Goal: Browse casually: Explore the website without a specific task or goal

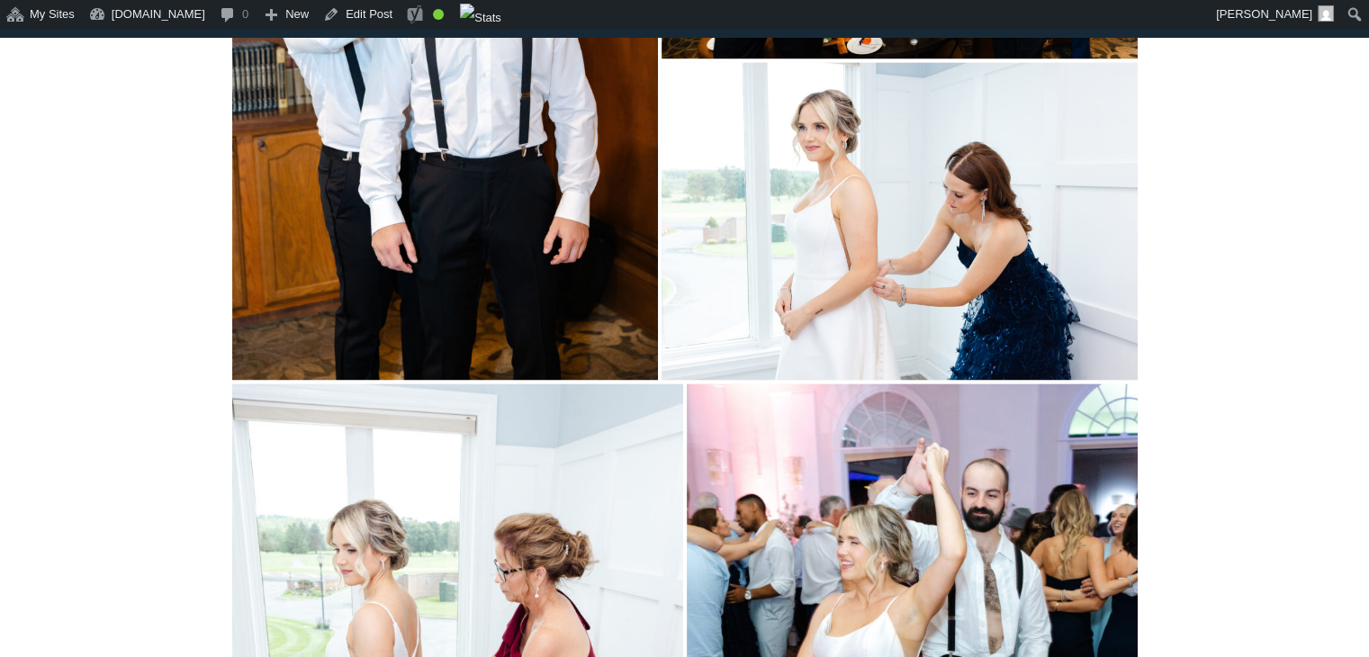
scroll to position [2966, 0]
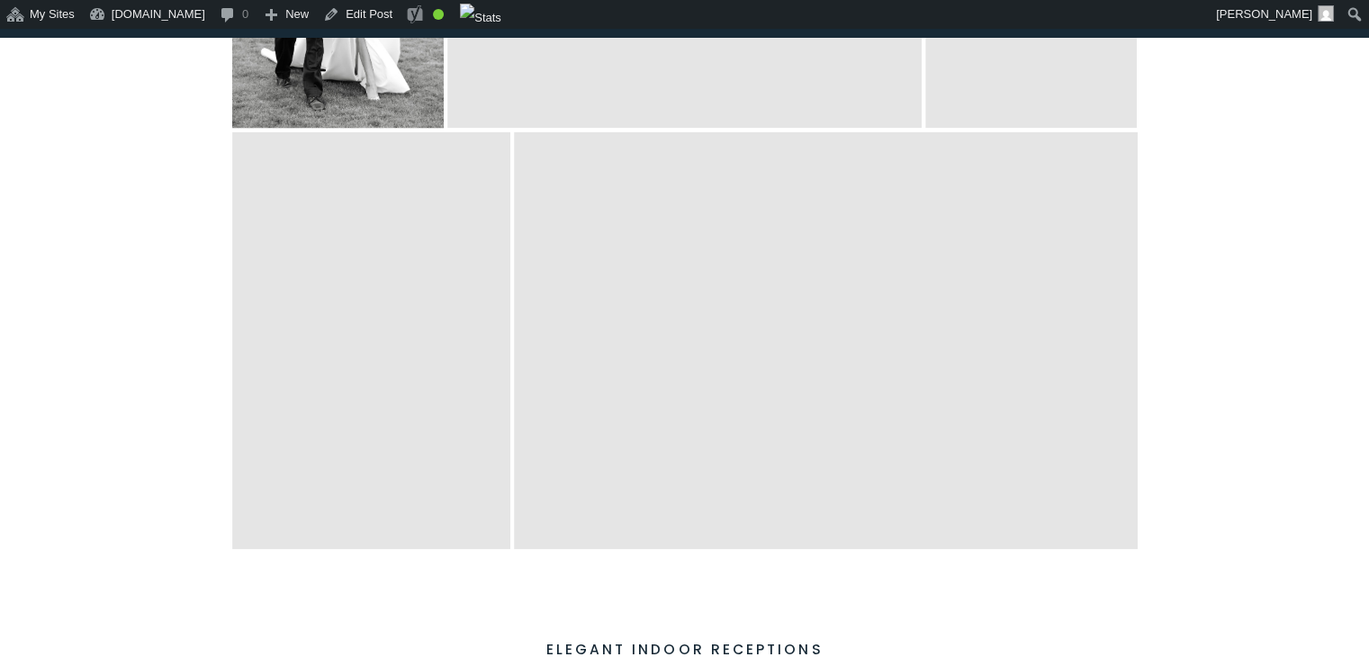
scroll to position [3319, 0]
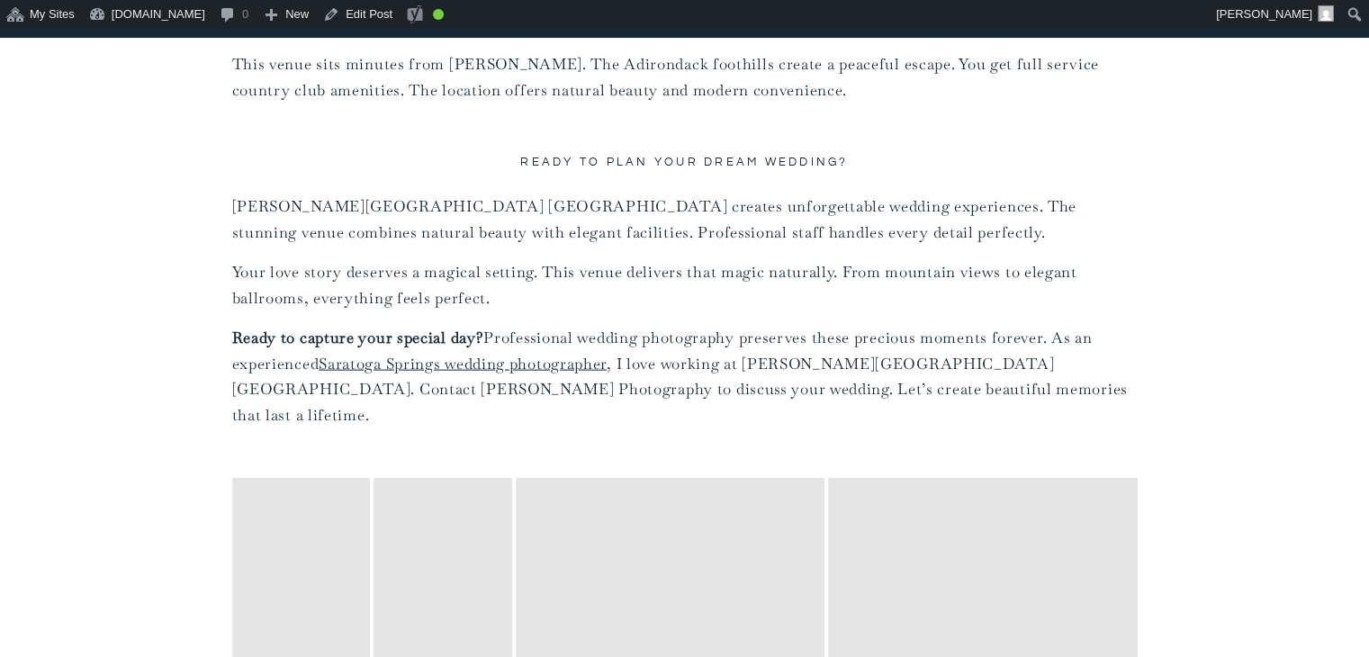
scroll to position [10716, 0]
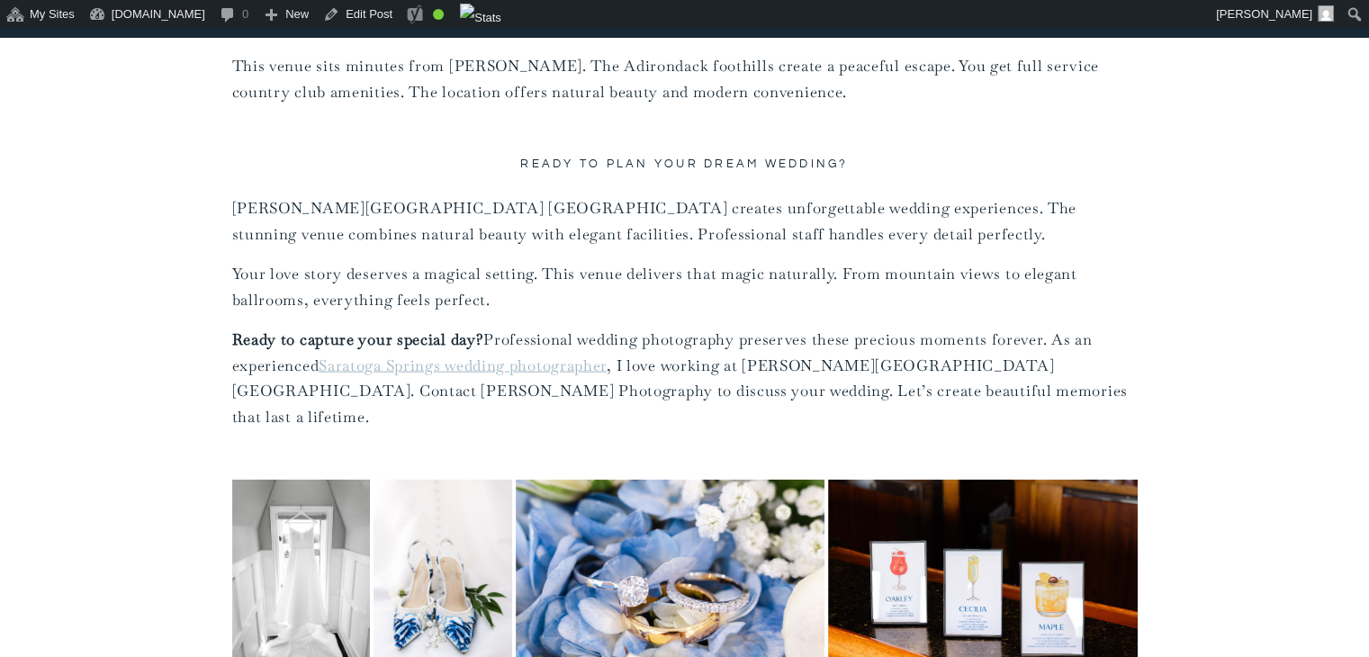
click at [569, 355] on link "Saratoga Springs wedding photographer" at bounding box center [463, 365] width 288 height 20
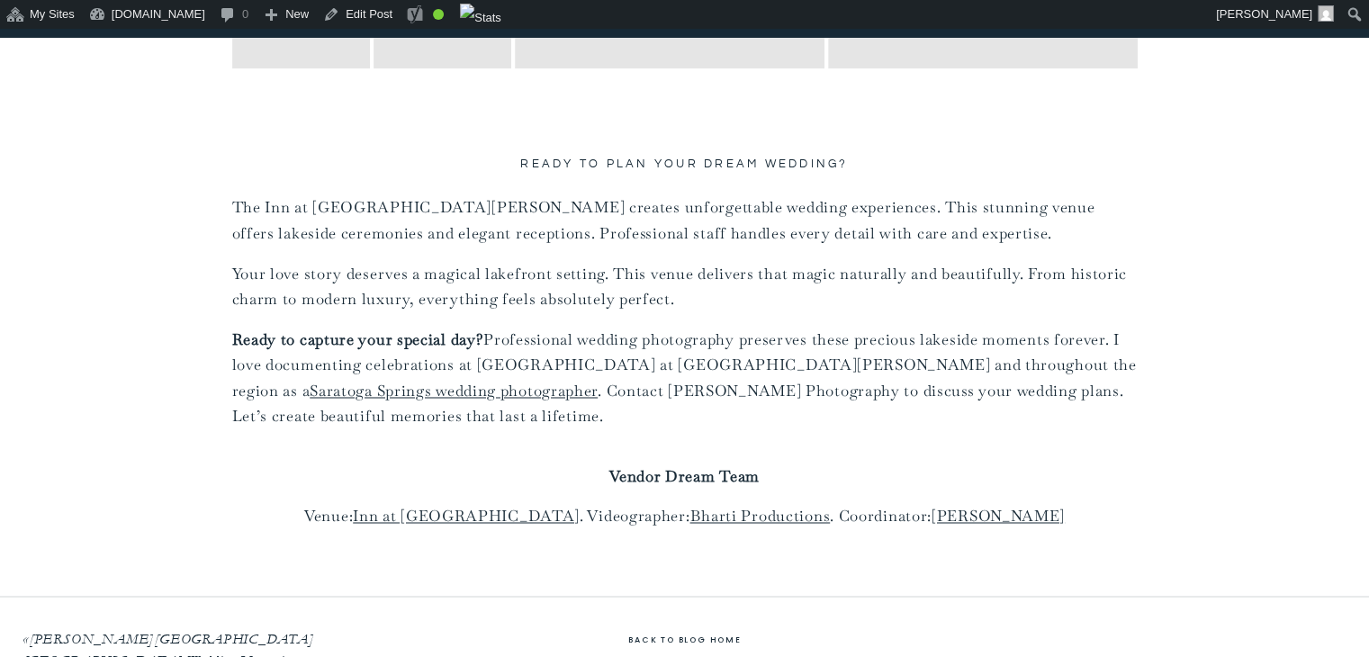
scroll to position [9723, 0]
